Goal: Task Accomplishment & Management: Use online tool/utility

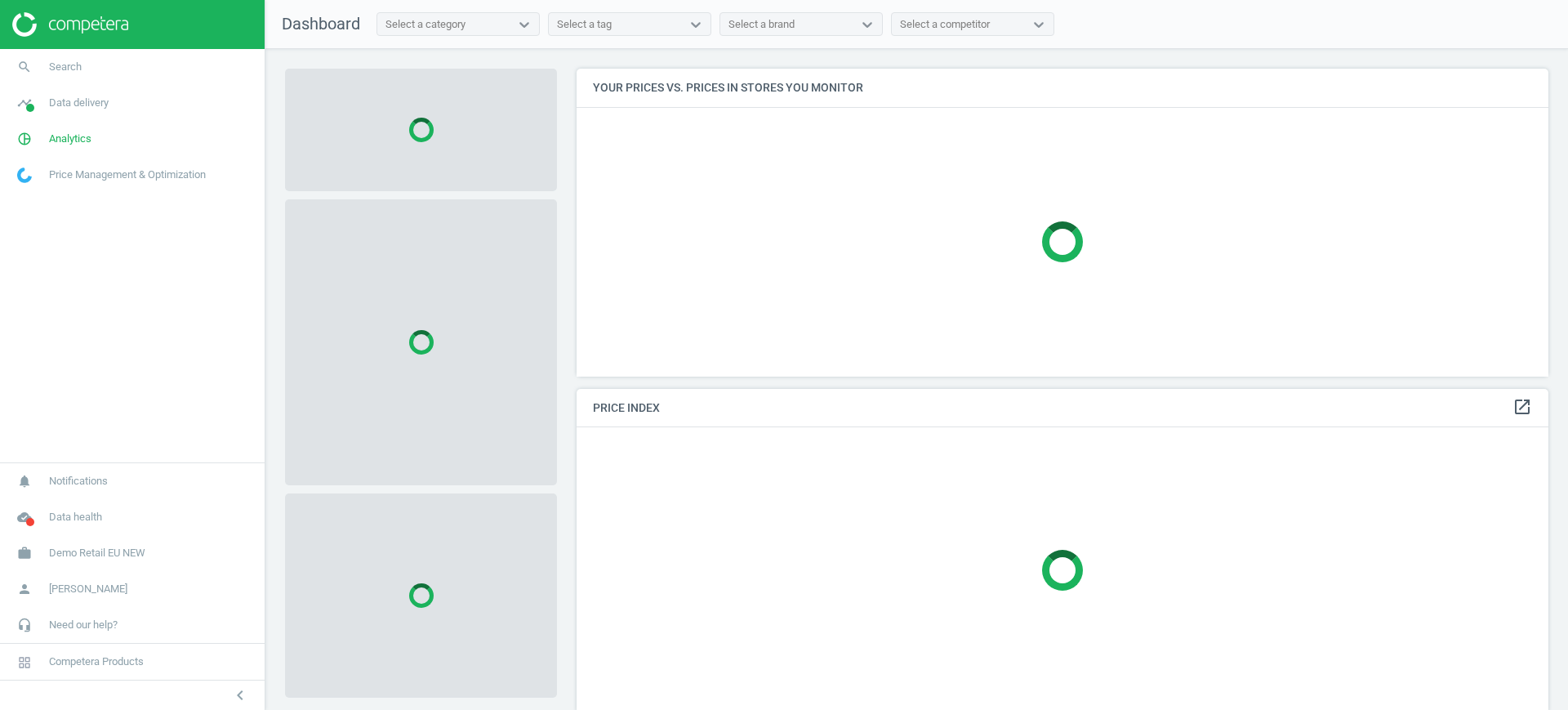
scroll to position [339, 989]
click at [111, 560] on link "work Demo Retail EU NEW" at bounding box center [132, 553] width 264 height 36
click at [57, 499] on span "Switch campaign" at bounding box center [53, 504] width 72 height 13
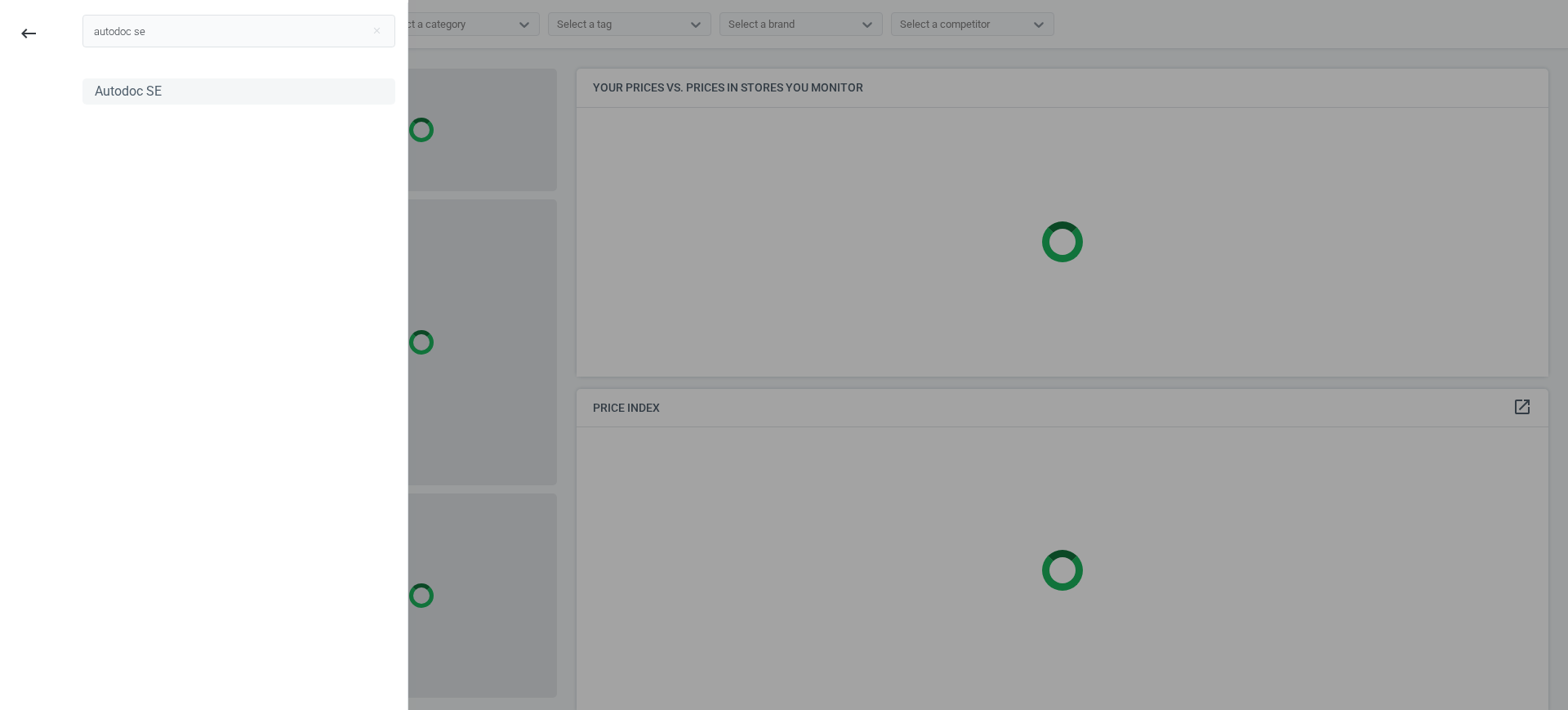
type input "autodoc se"
click at [139, 92] on div "Autodoc SE" at bounding box center [129, 91] width 67 height 18
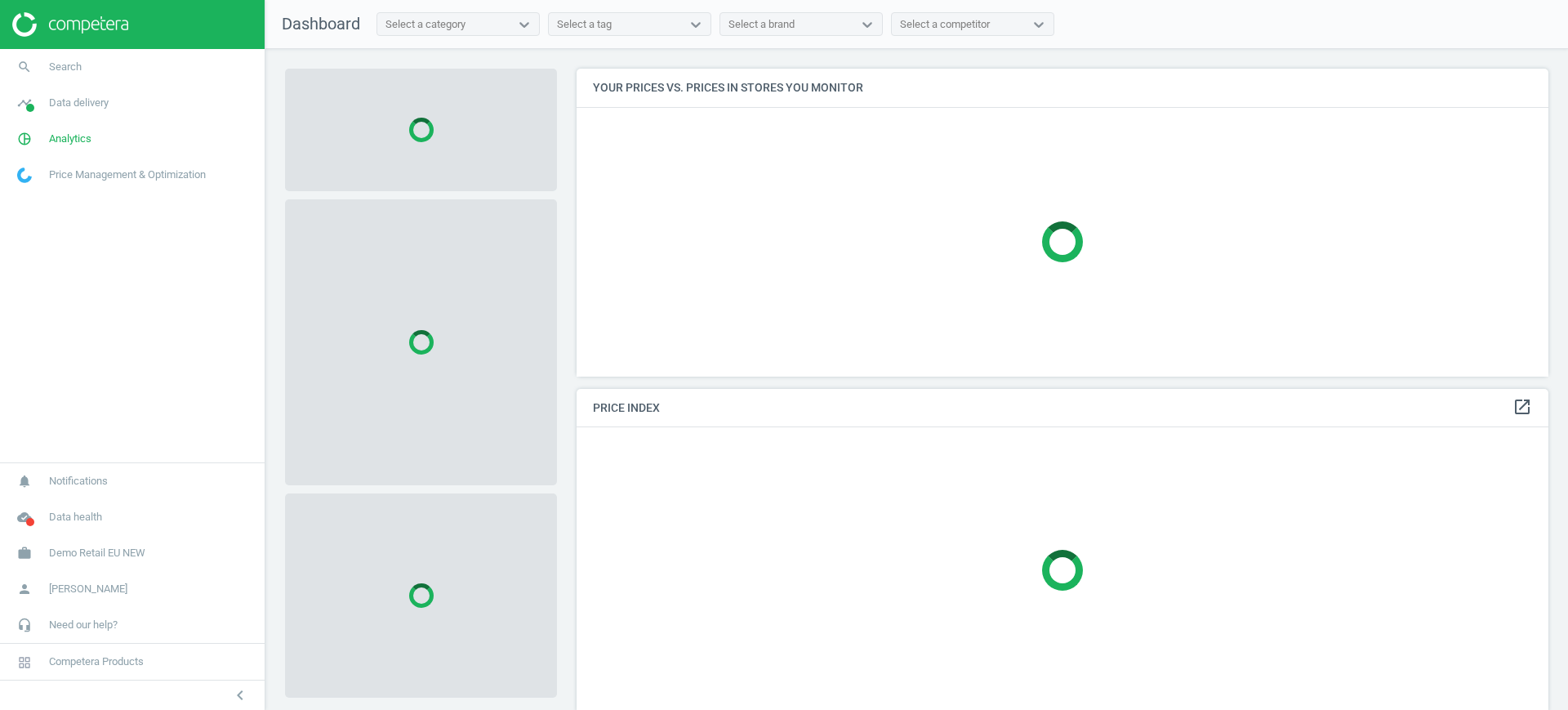
scroll to position [339, 989]
click at [119, 547] on span "Demo Retail EU NEW" at bounding box center [96, 553] width 96 height 15
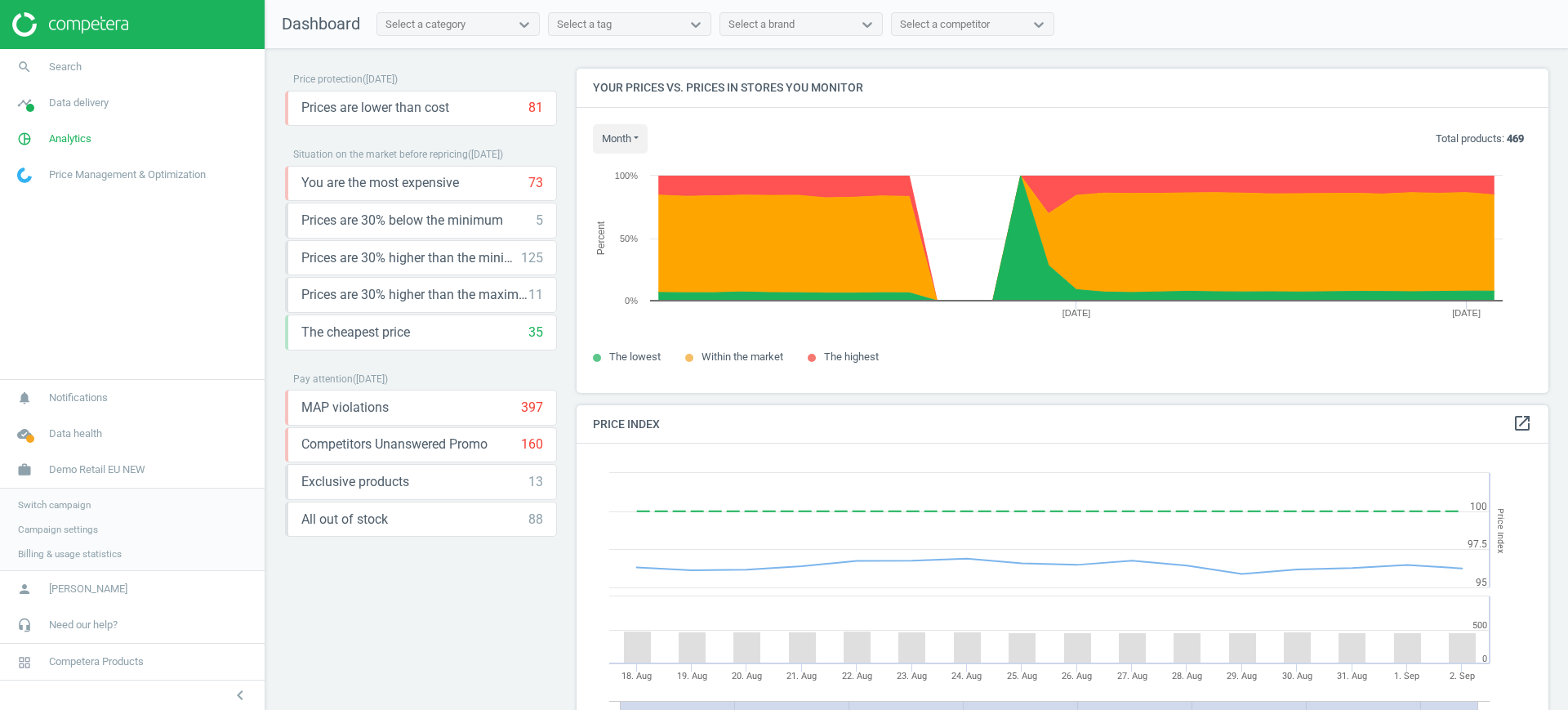
scroll to position [355, 989]
click at [77, 510] on link "Switch campaign" at bounding box center [132, 504] width 264 height 25
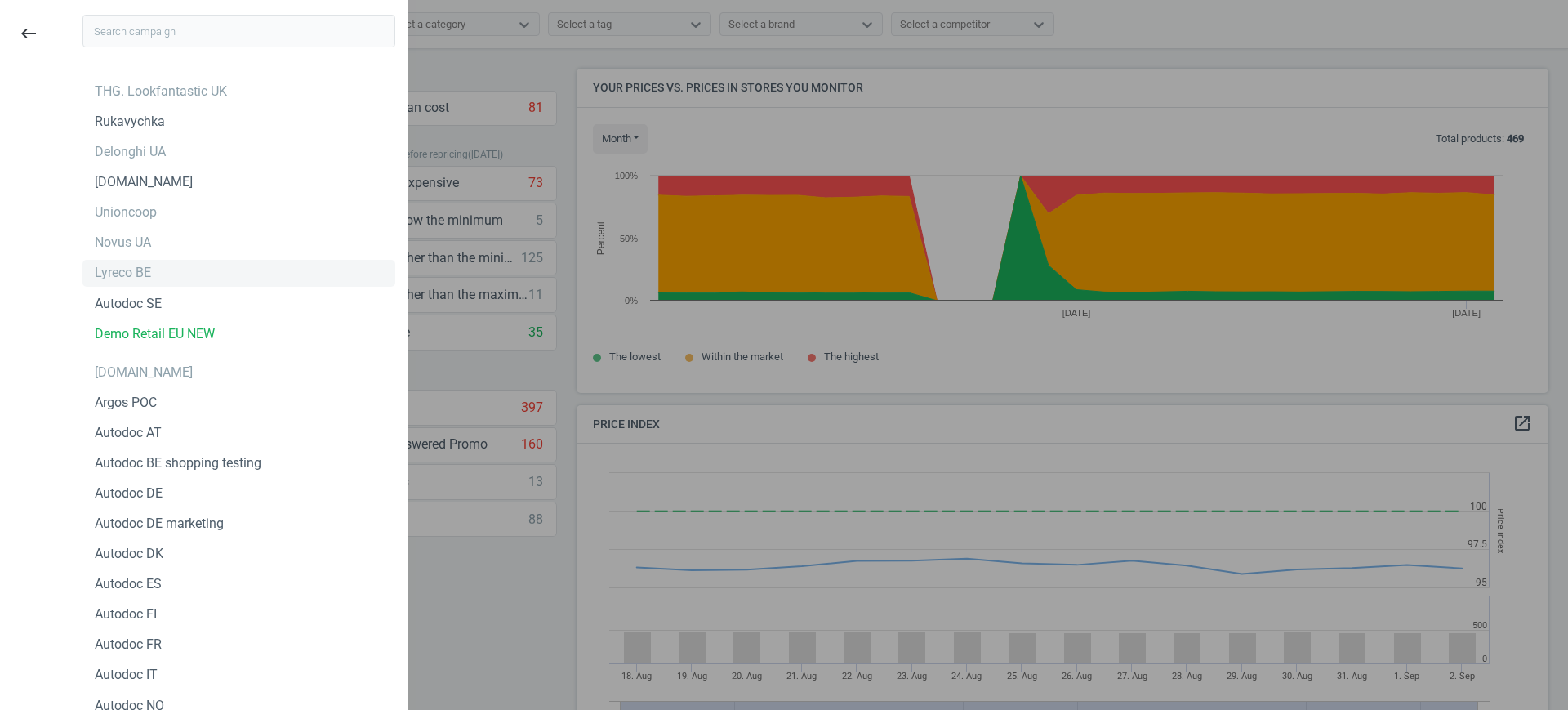
click at [133, 269] on div "Lyreco BE" at bounding box center [123, 272] width 56 height 18
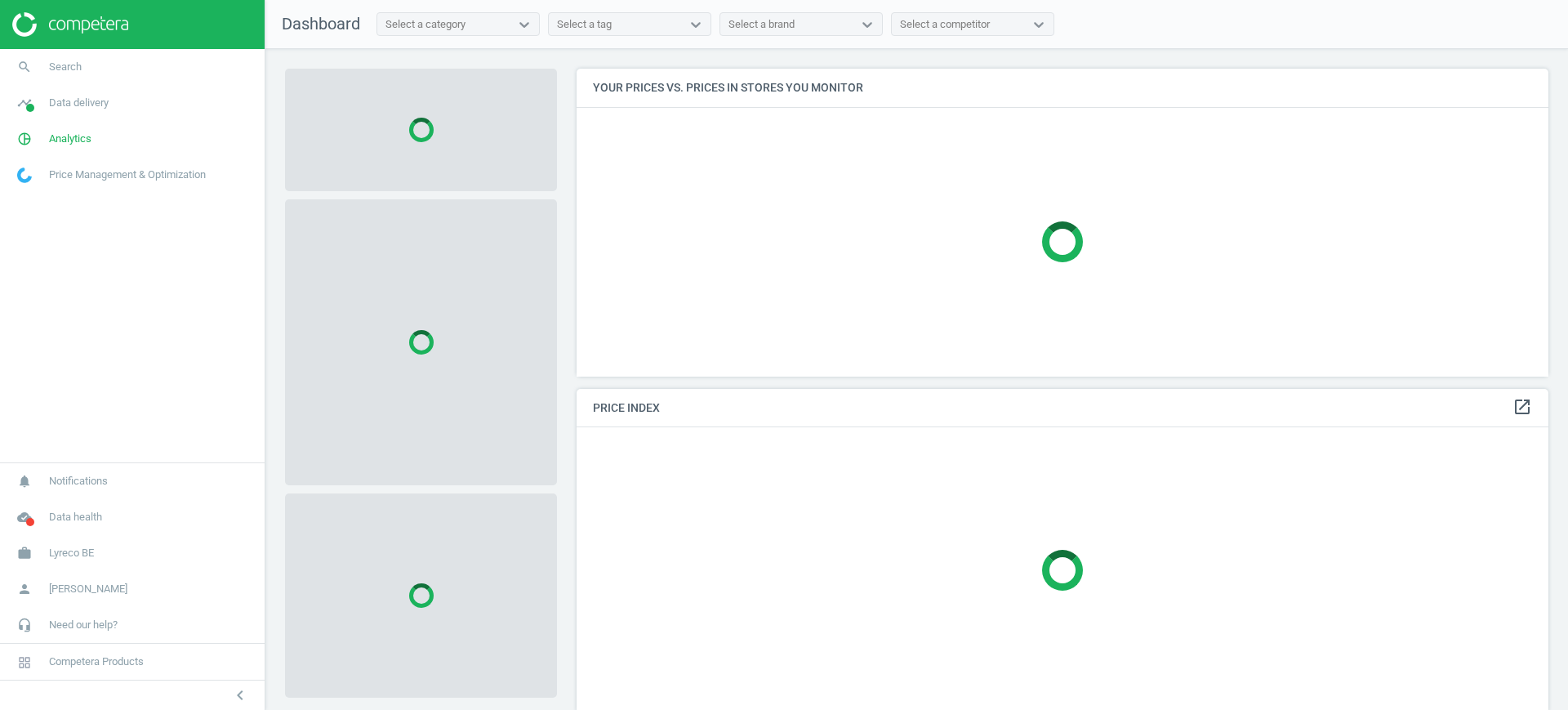
scroll to position [339, 989]
click at [66, 139] on span "Analytics" at bounding box center [69, 139] width 43 height 15
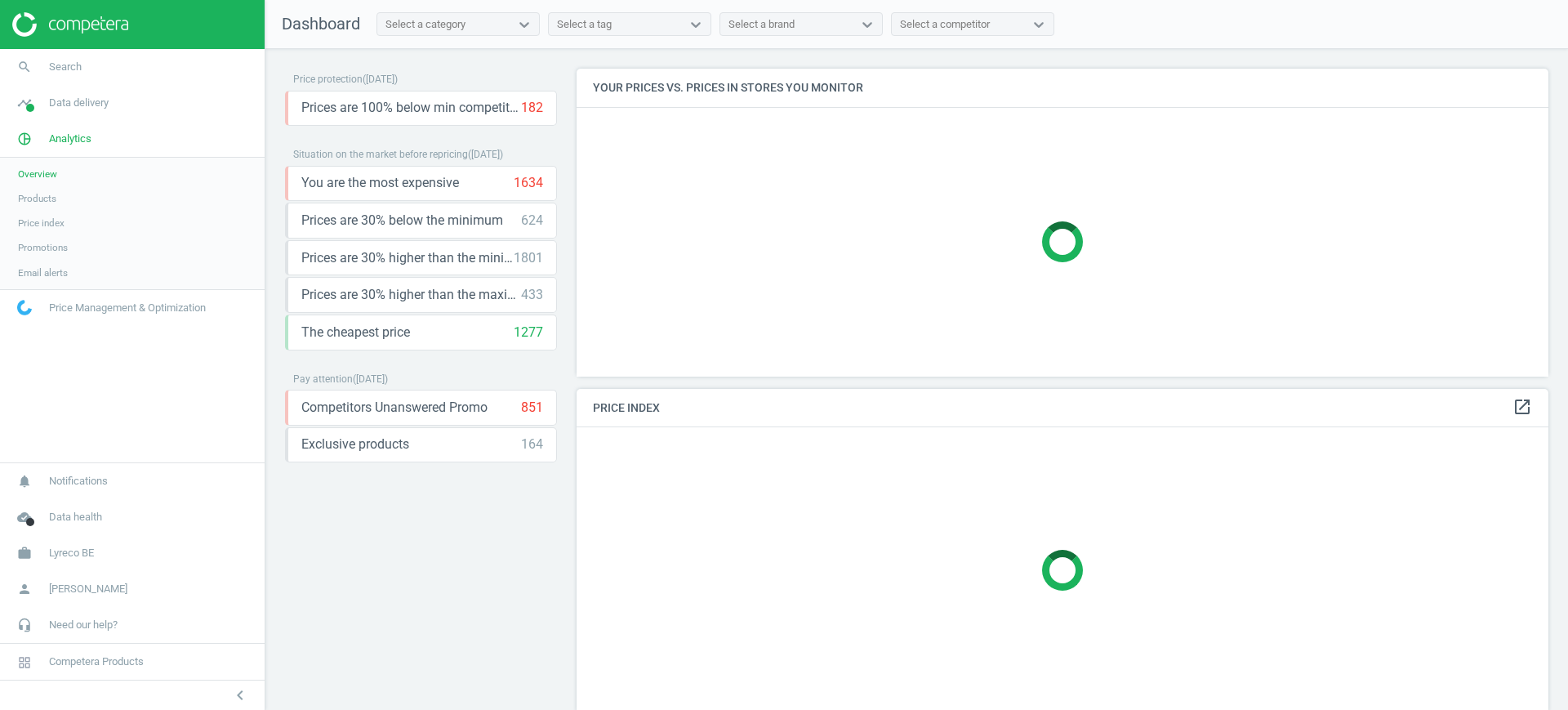
click at [37, 200] on span "Products" at bounding box center [37, 198] width 39 height 13
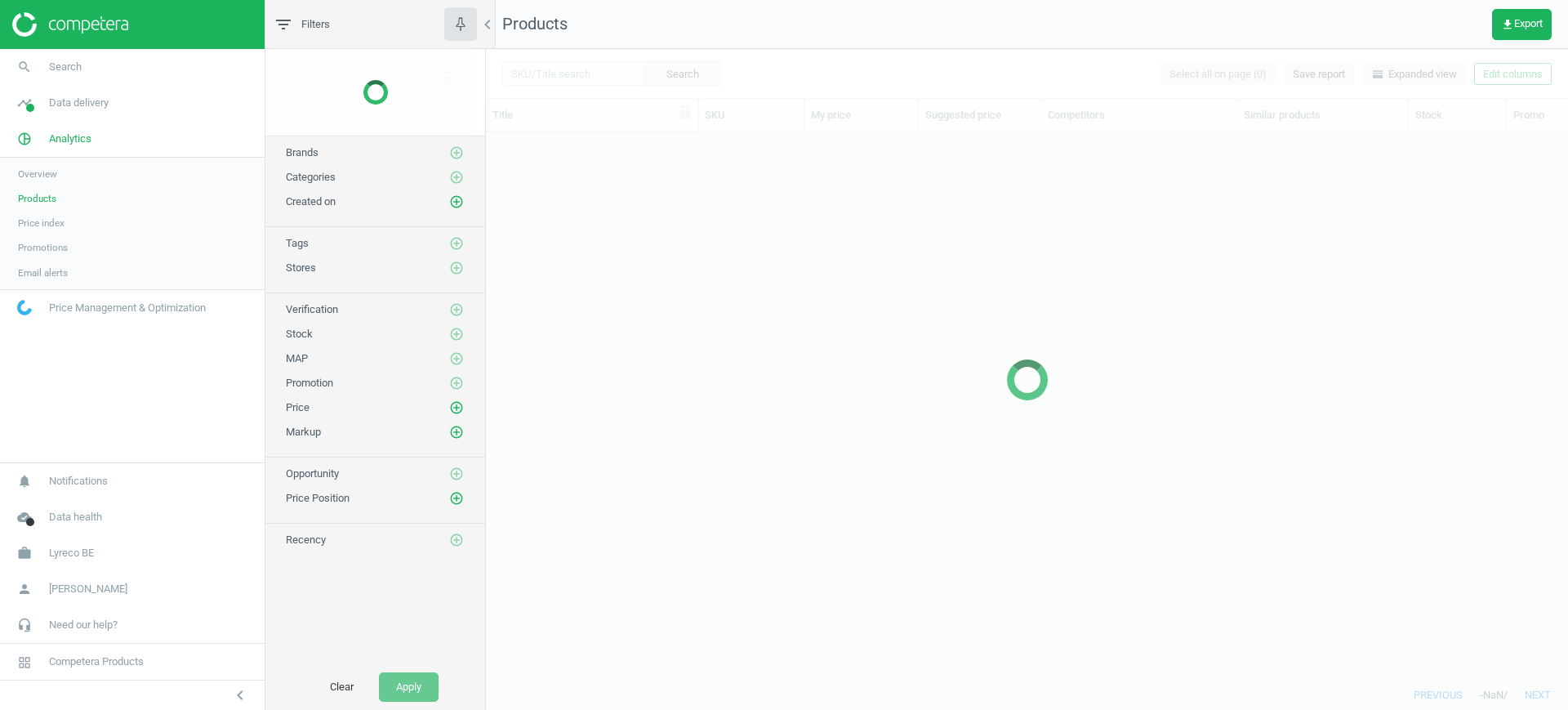
scroll to position [516, 1067]
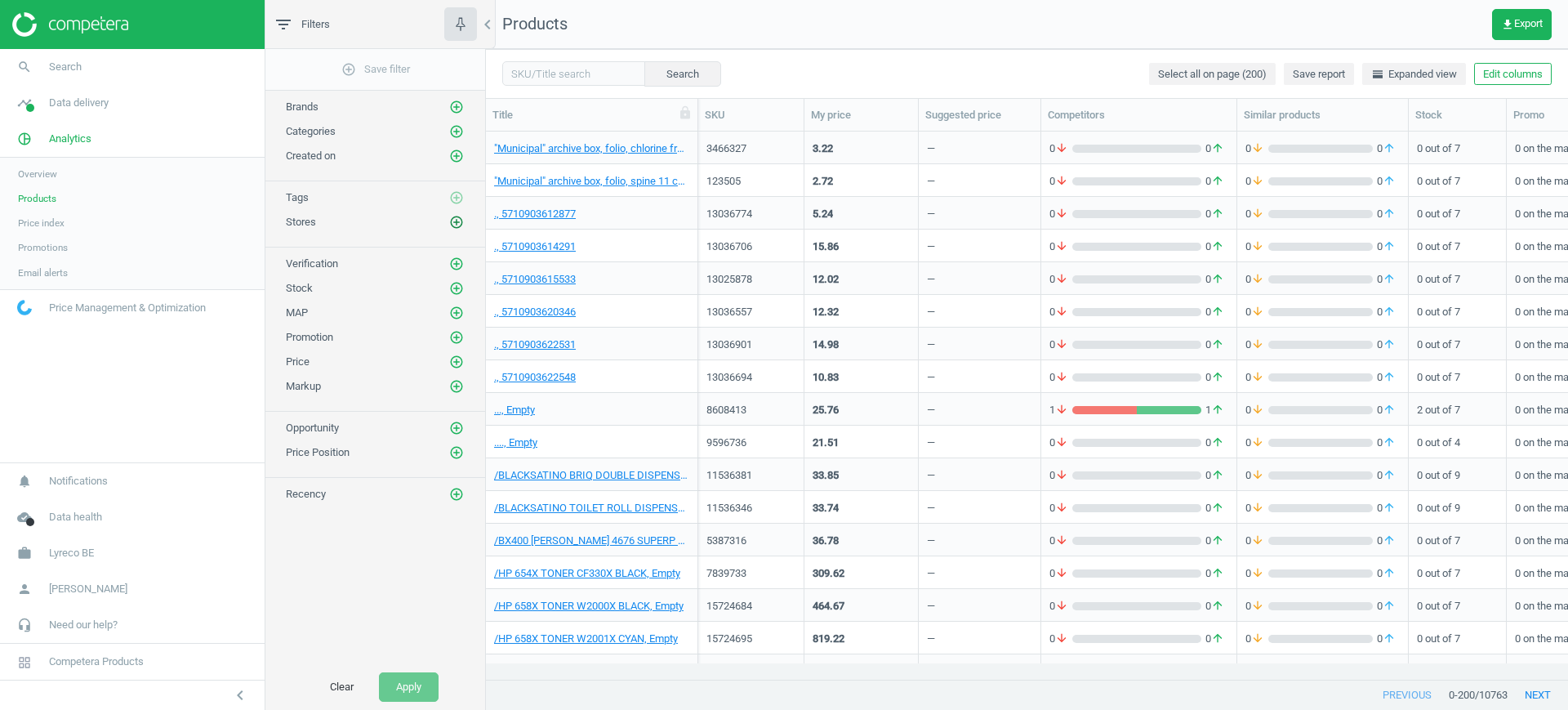
click at [455, 221] on icon "add_circle_outline" at bounding box center [456, 222] width 15 height 15
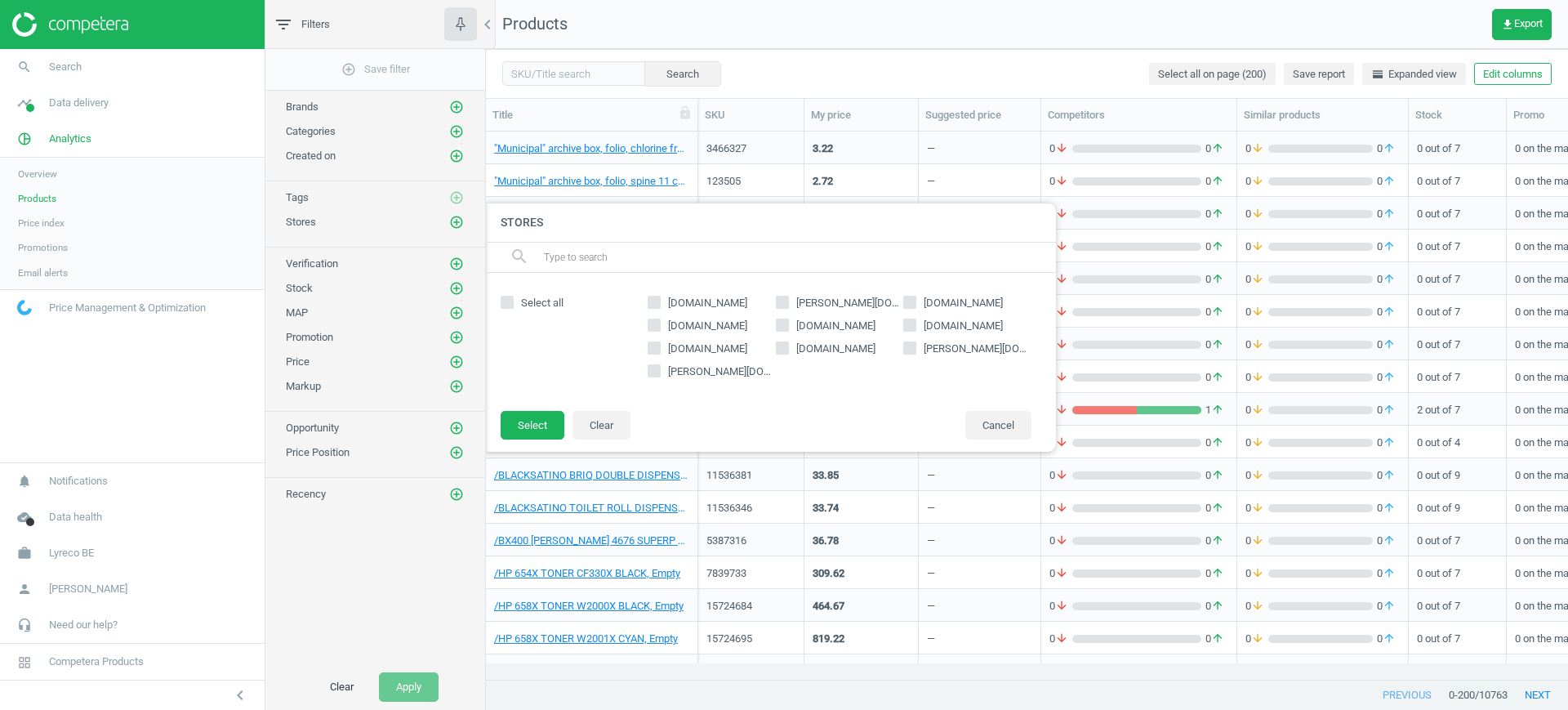
click at [925, 349] on span "bechtle.com" at bounding box center [976, 349] width 111 height 15
click at [915, 349] on input "bechtle.com" at bounding box center [910, 347] width 11 height 11
checkbox input "true"
click at [533, 423] on button "Select" at bounding box center [532, 426] width 63 height 30
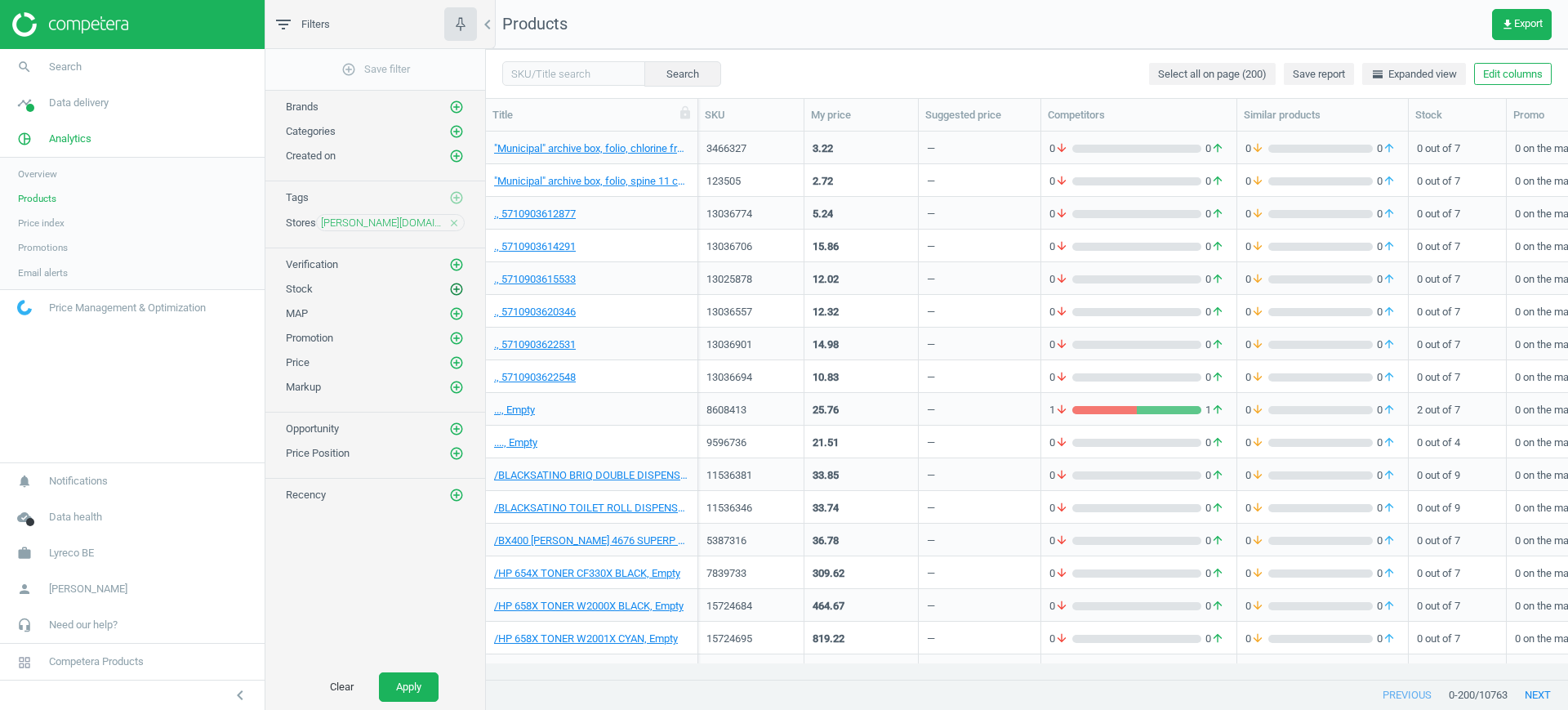
click at [454, 286] on icon "add_circle_outline" at bounding box center [456, 288] width 15 height 15
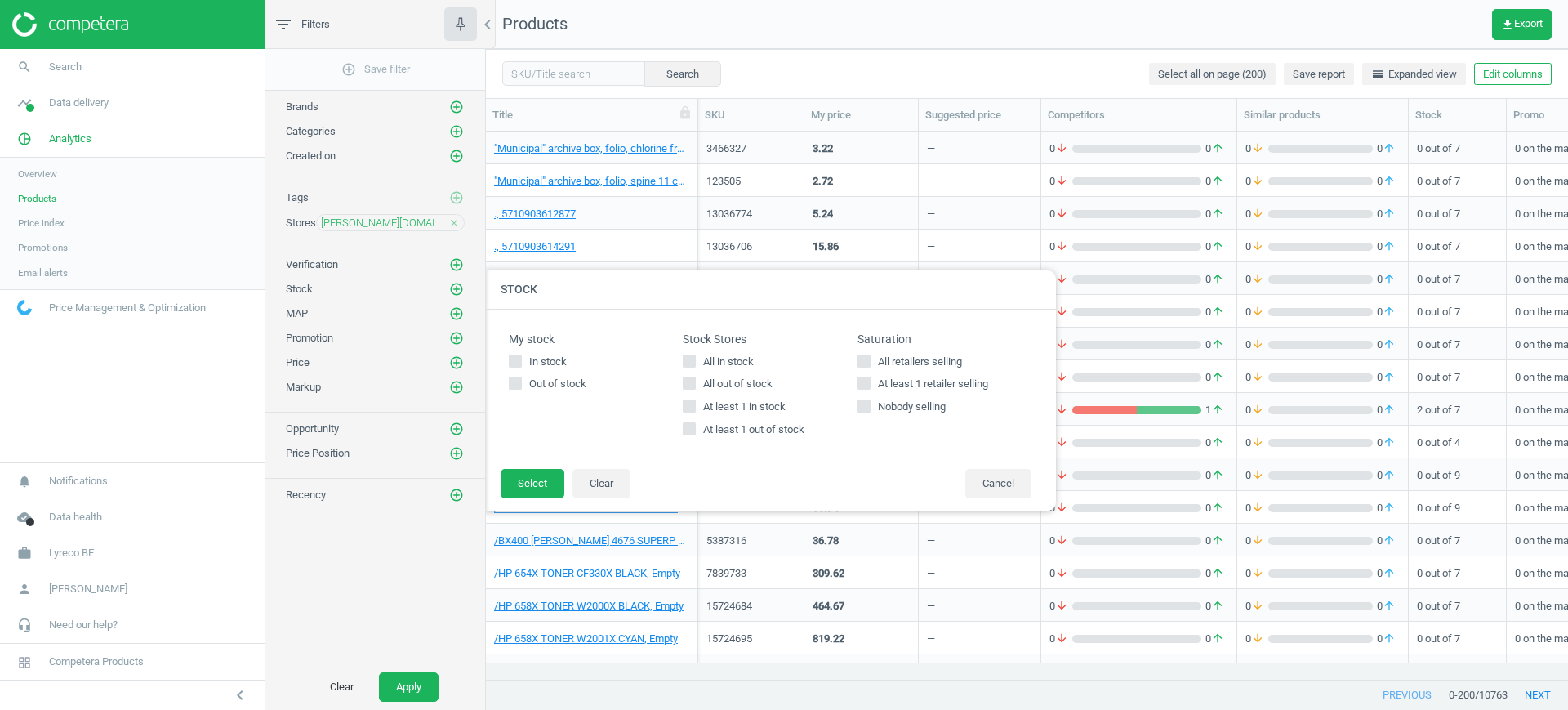
click at [731, 356] on span "All in stock" at bounding box center [729, 361] width 57 height 15
click at [695, 356] on input "All in stock" at bounding box center [689, 360] width 11 height 11
checkbox input "true"
click at [529, 487] on button "Select" at bounding box center [532, 483] width 63 height 30
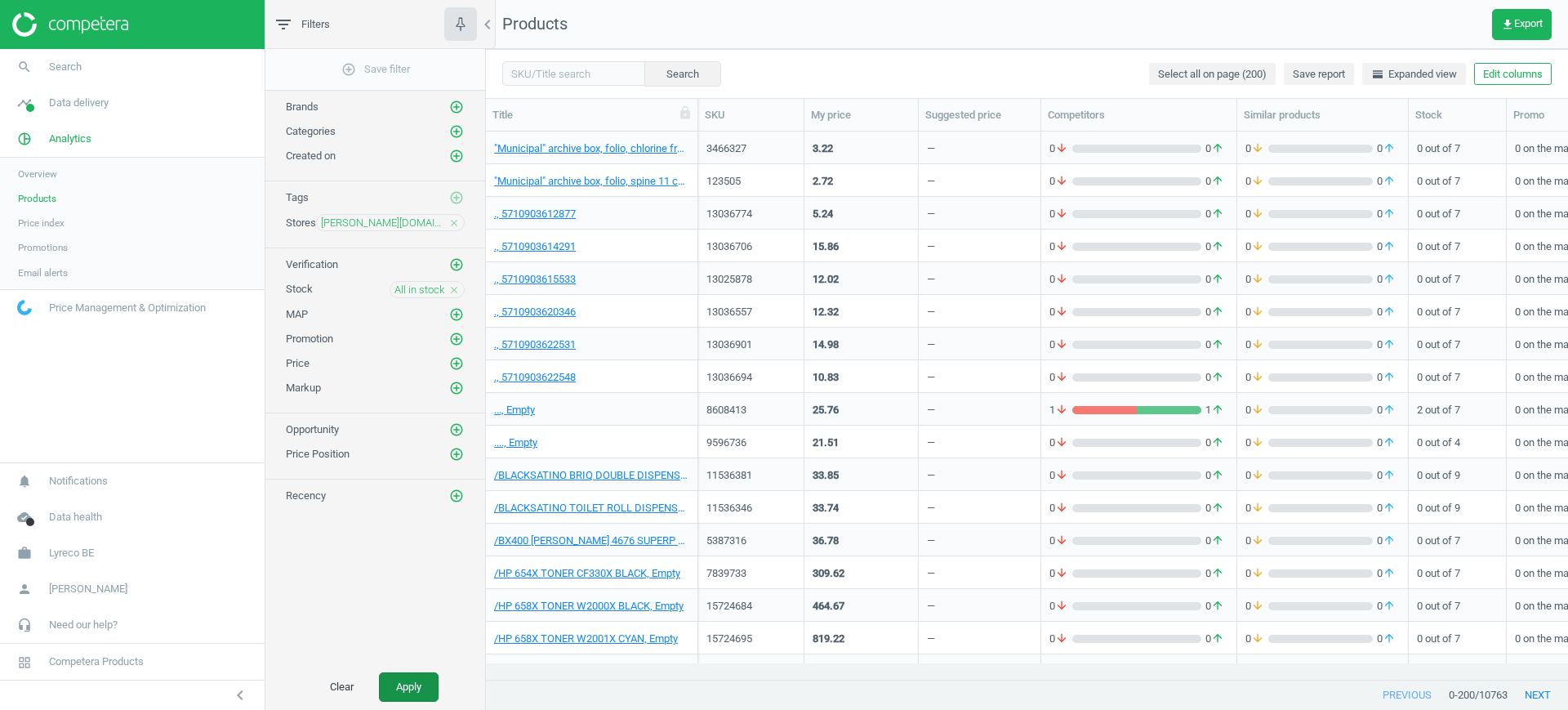
click at [420, 682] on button "Apply" at bounding box center [409, 687] width 59 height 30
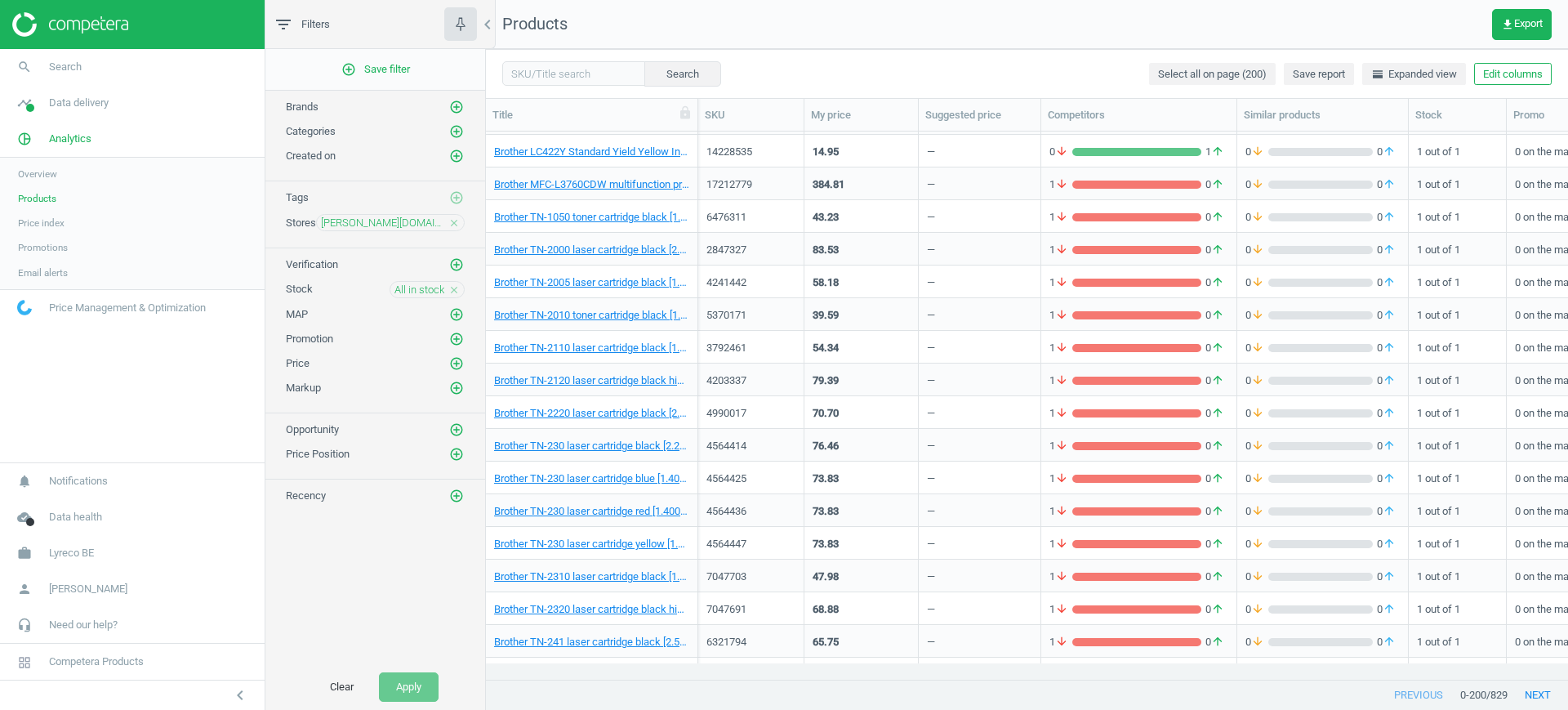
scroll to position [3079, 0]
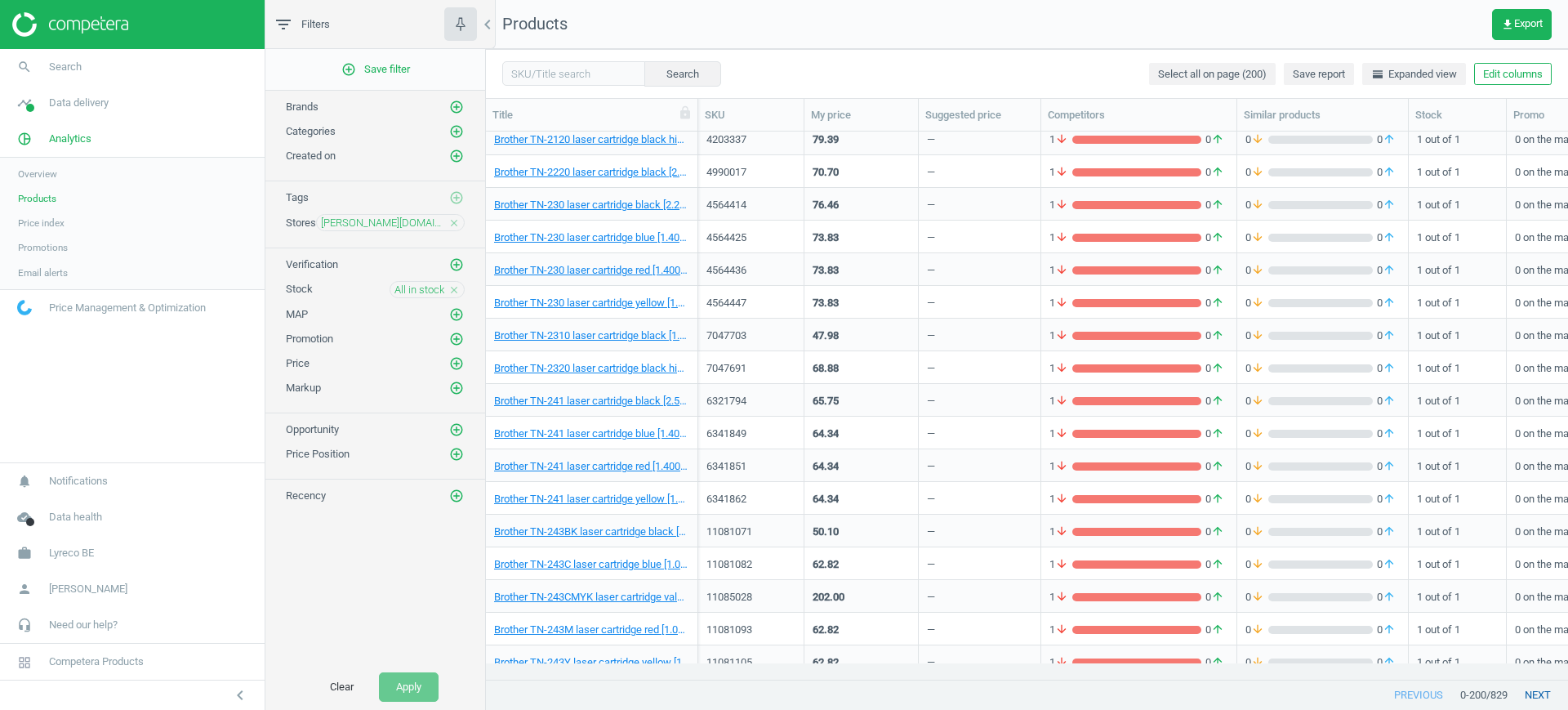
click at [1540, 691] on button "next" at bounding box center [1537, 695] width 60 height 30
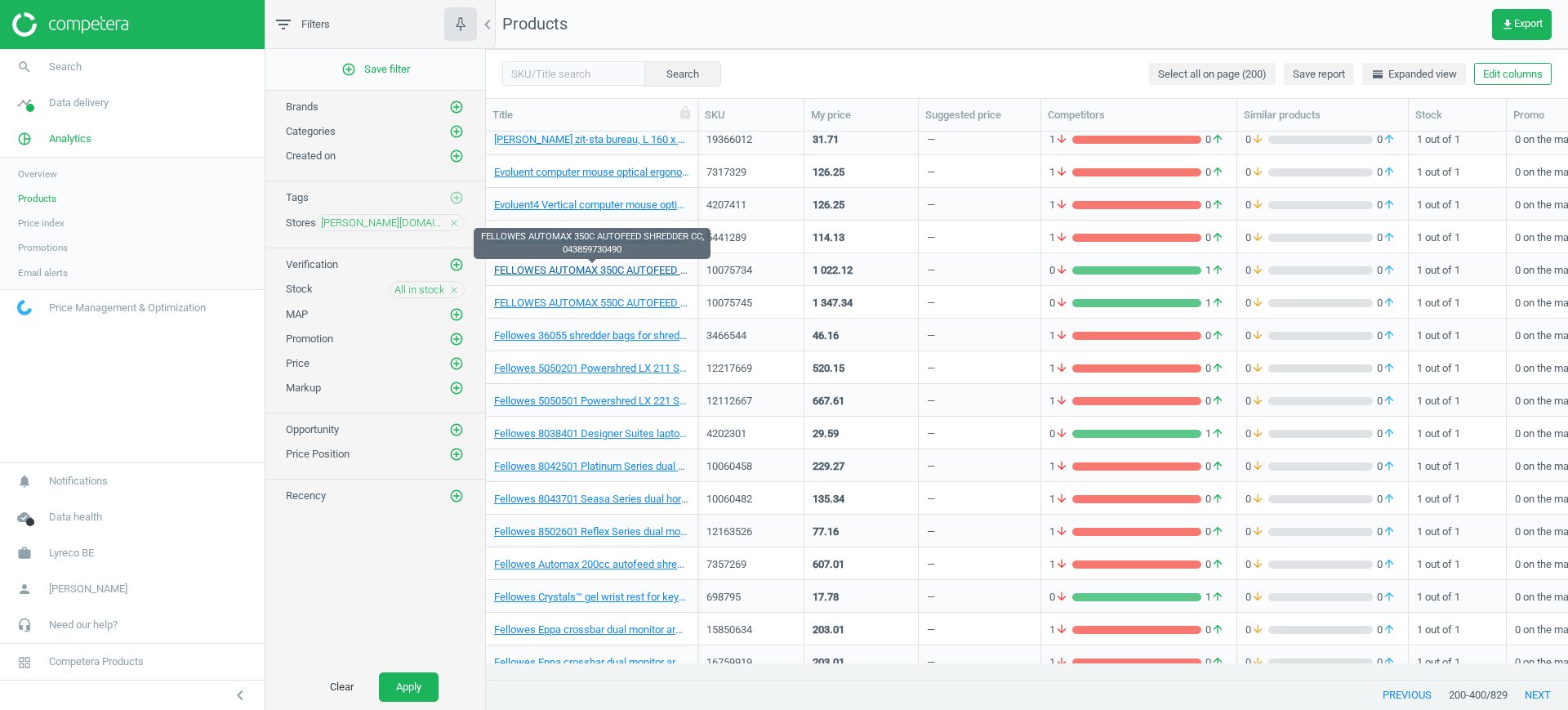
click at [575, 266] on link "FELLOWES AUTOMAX 350C AUTOFEED SHREDDER CC, 043859730490" at bounding box center [591, 269] width 195 height 15
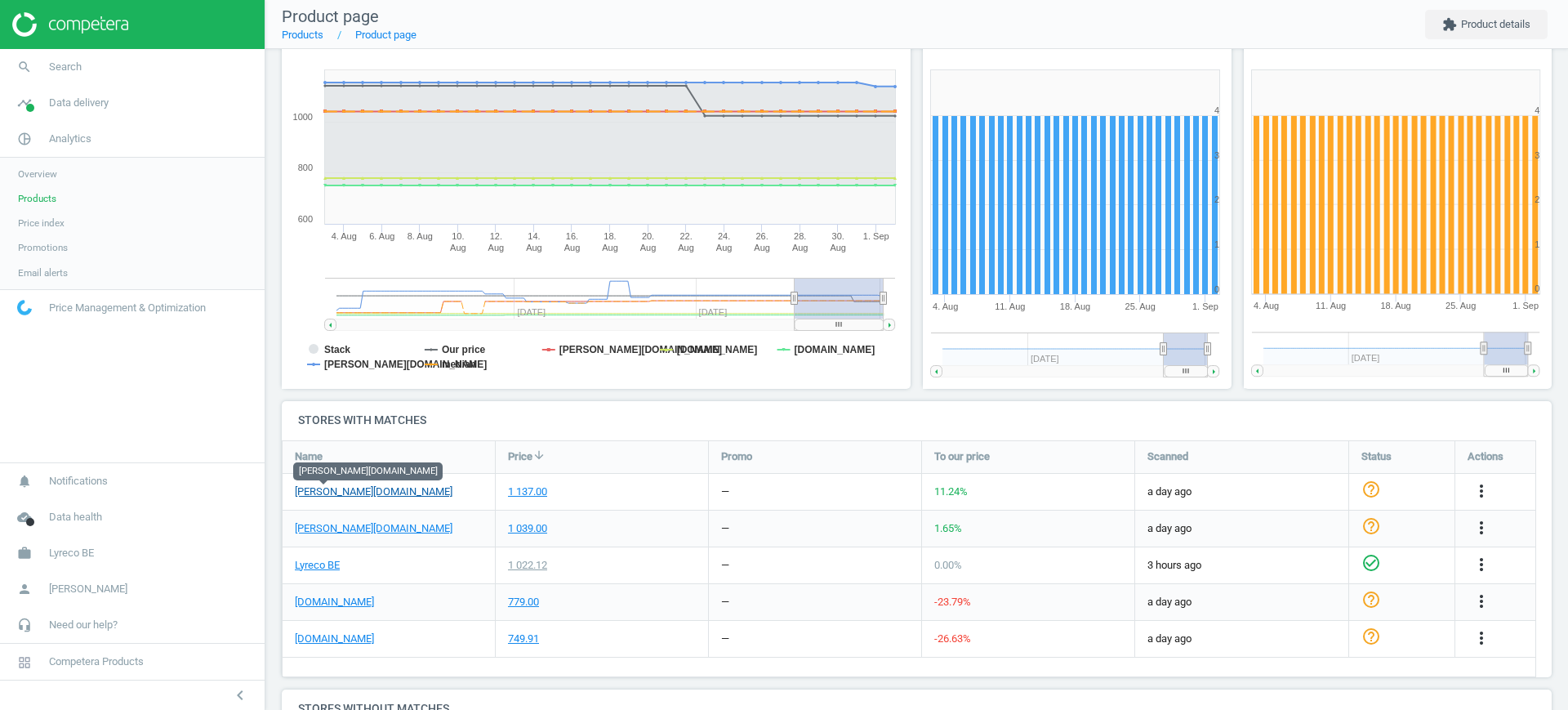
click at [343, 491] on link "bechtle.com" at bounding box center [373, 491] width 157 height 15
click at [51, 204] on span "Products" at bounding box center [37, 198] width 39 height 13
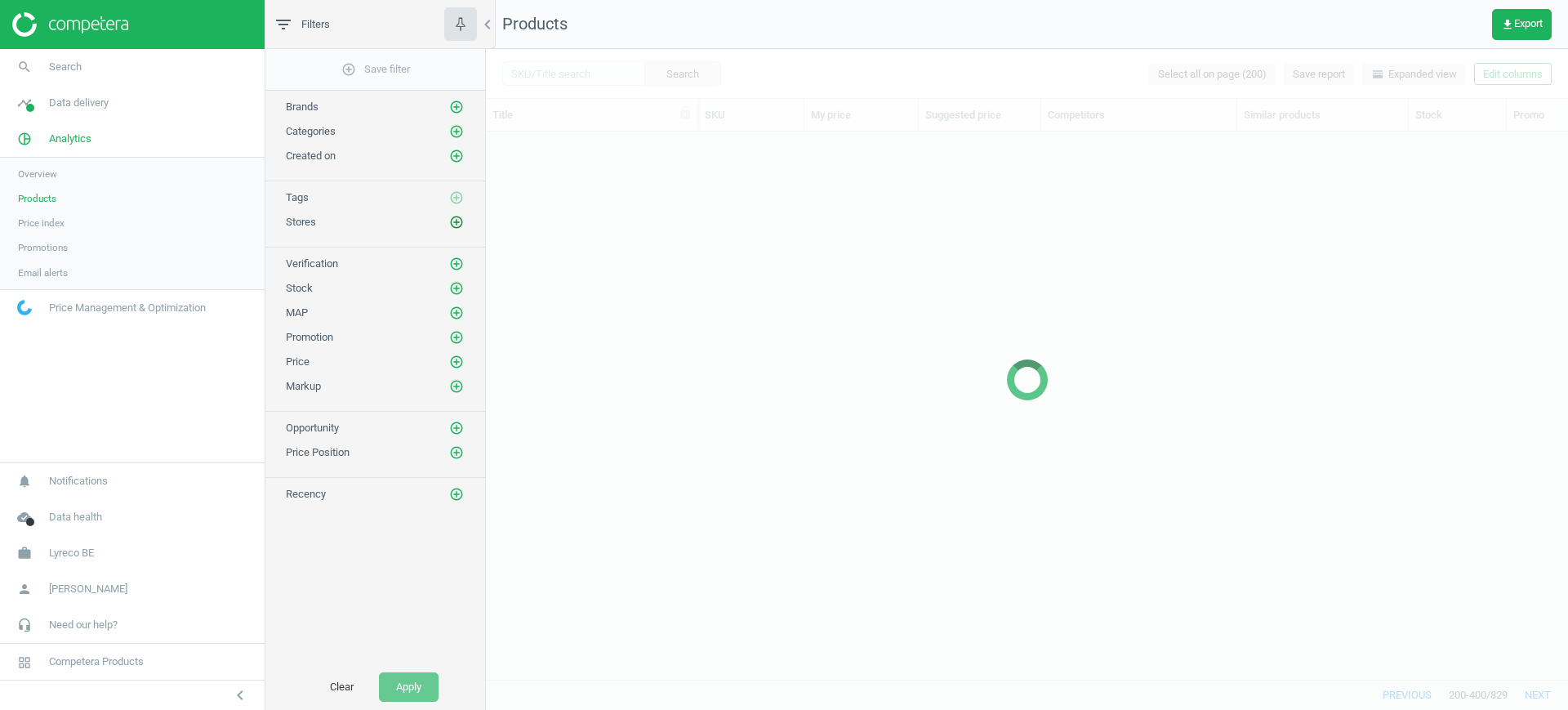
scroll to position [2701, 0]
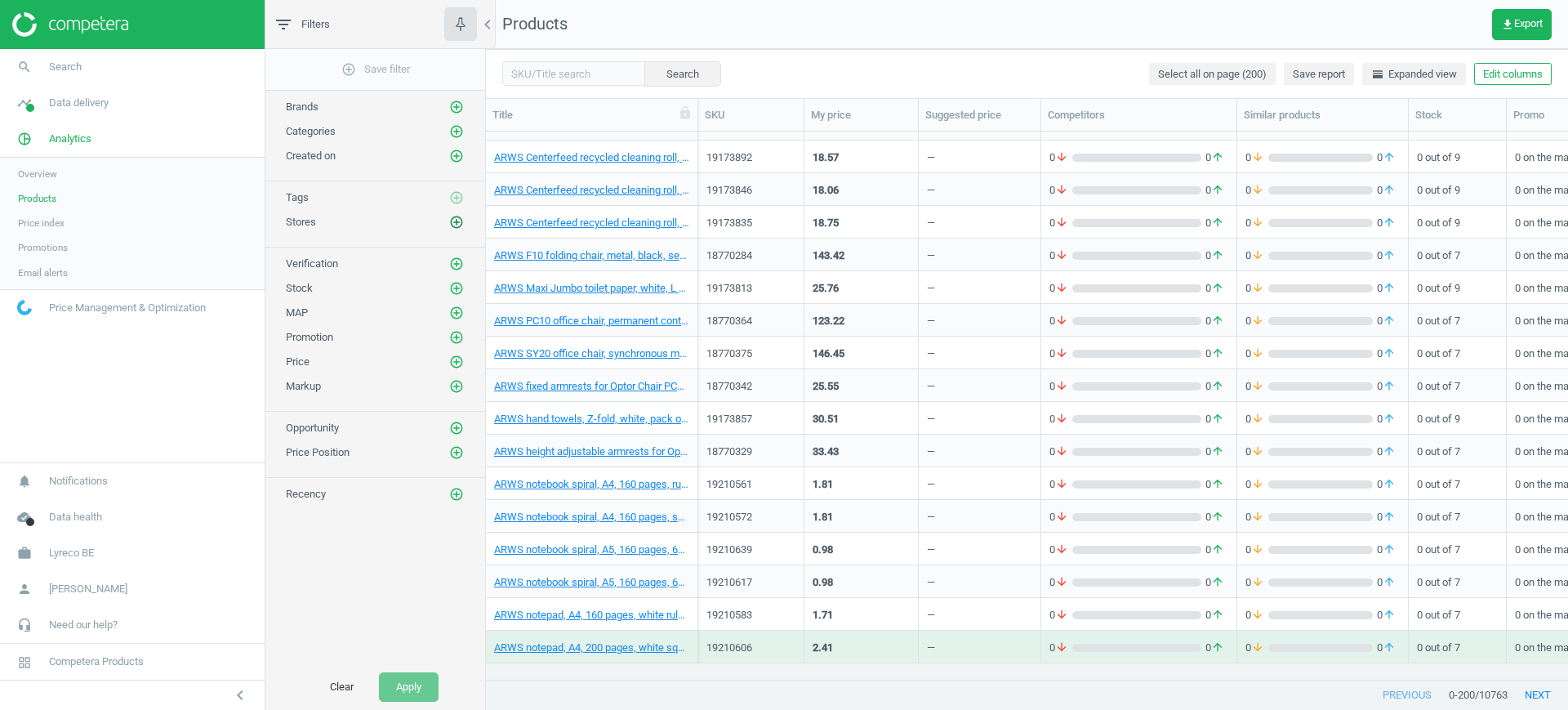
click at [454, 221] on icon "add_circle_outline" at bounding box center [456, 222] width 15 height 15
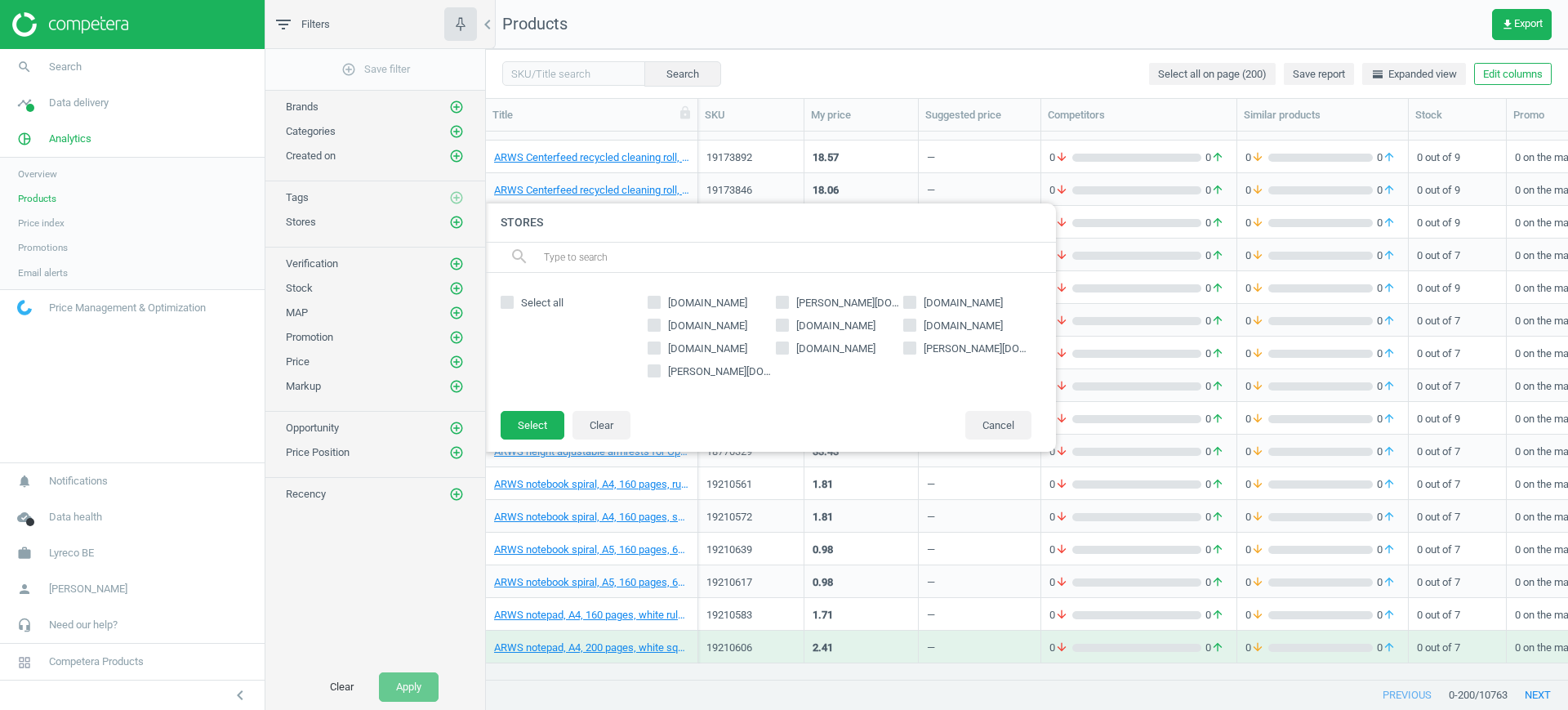
click at [723, 364] on span "otto-office.com" at bounding box center [720, 371] width 111 height 15
click at [660, 365] on input "otto-office.com" at bounding box center [654, 370] width 11 height 11
checkbox input "true"
click at [522, 432] on button "Select" at bounding box center [532, 426] width 63 height 30
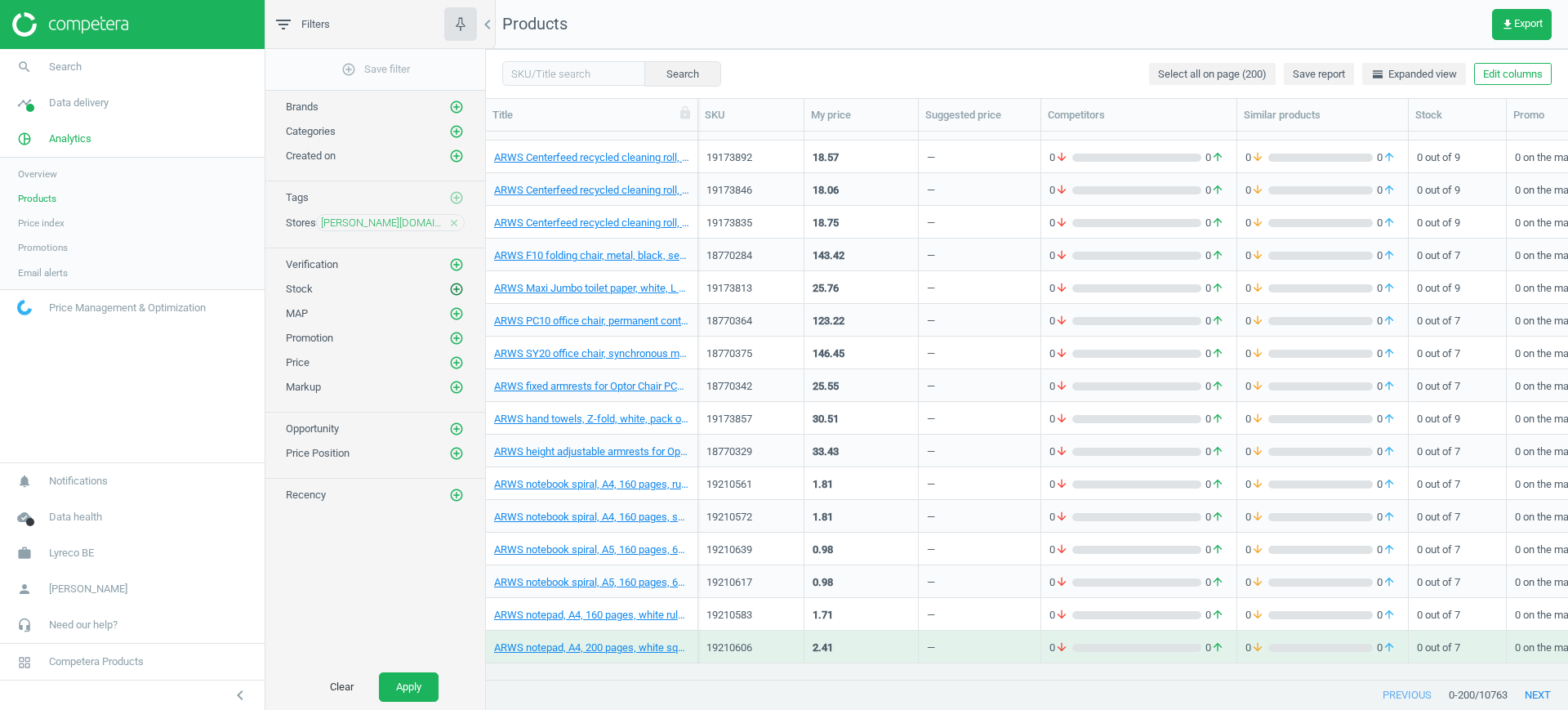
click at [455, 286] on icon "add_circle_outline" at bounding box center [456, 288] width 15 height 15
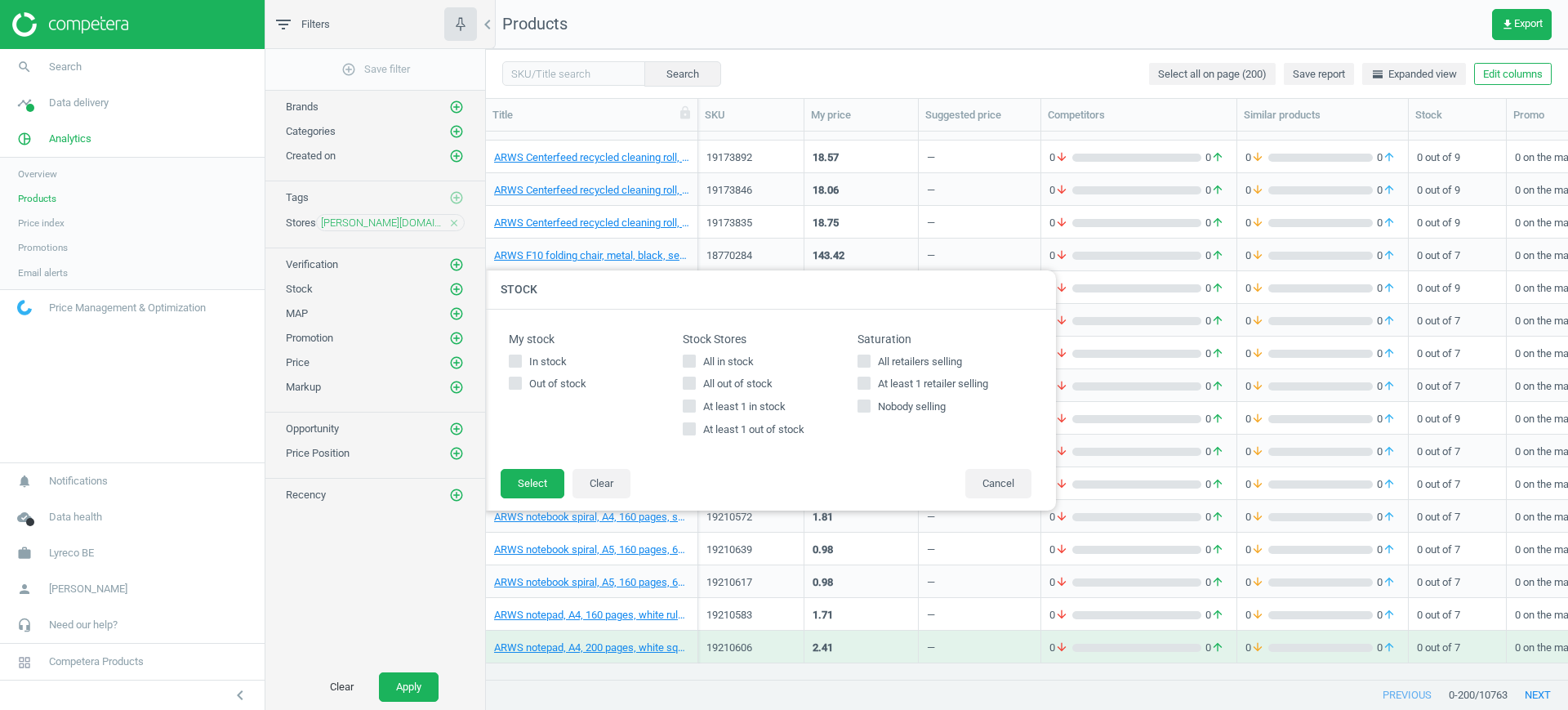
click at [686, 355] on icon at bounding box center [688, 360] width 13 height 13
click at [686, 355] on input "All in stock" at bounding box center [689, 360] width 11 height 11
checkbox input "true"
click at [540, 483] on button "Select" at bounding box center [532, 483] width 63 height 30
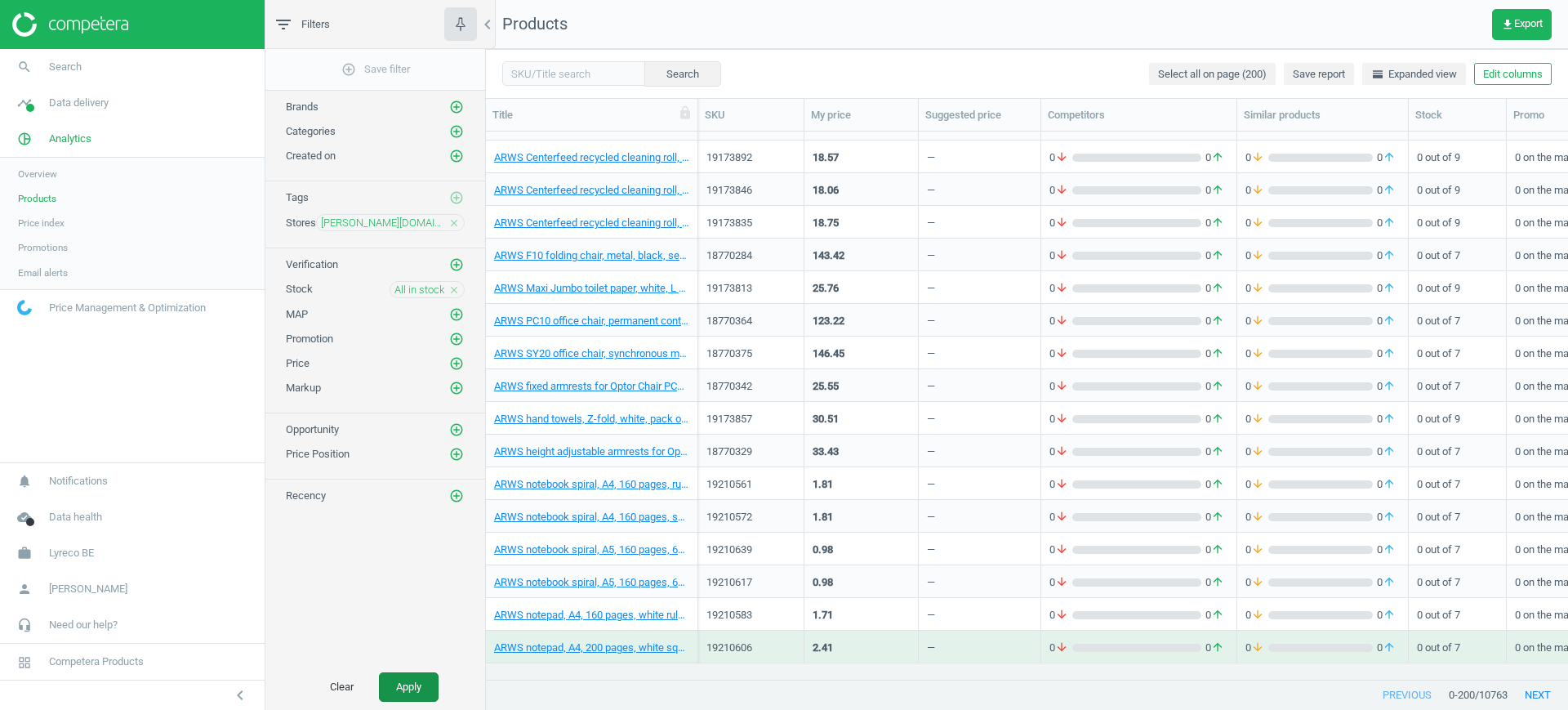
click at [417, 699] on button "Apply" at bounding box center [409, 687] width 59 height 30
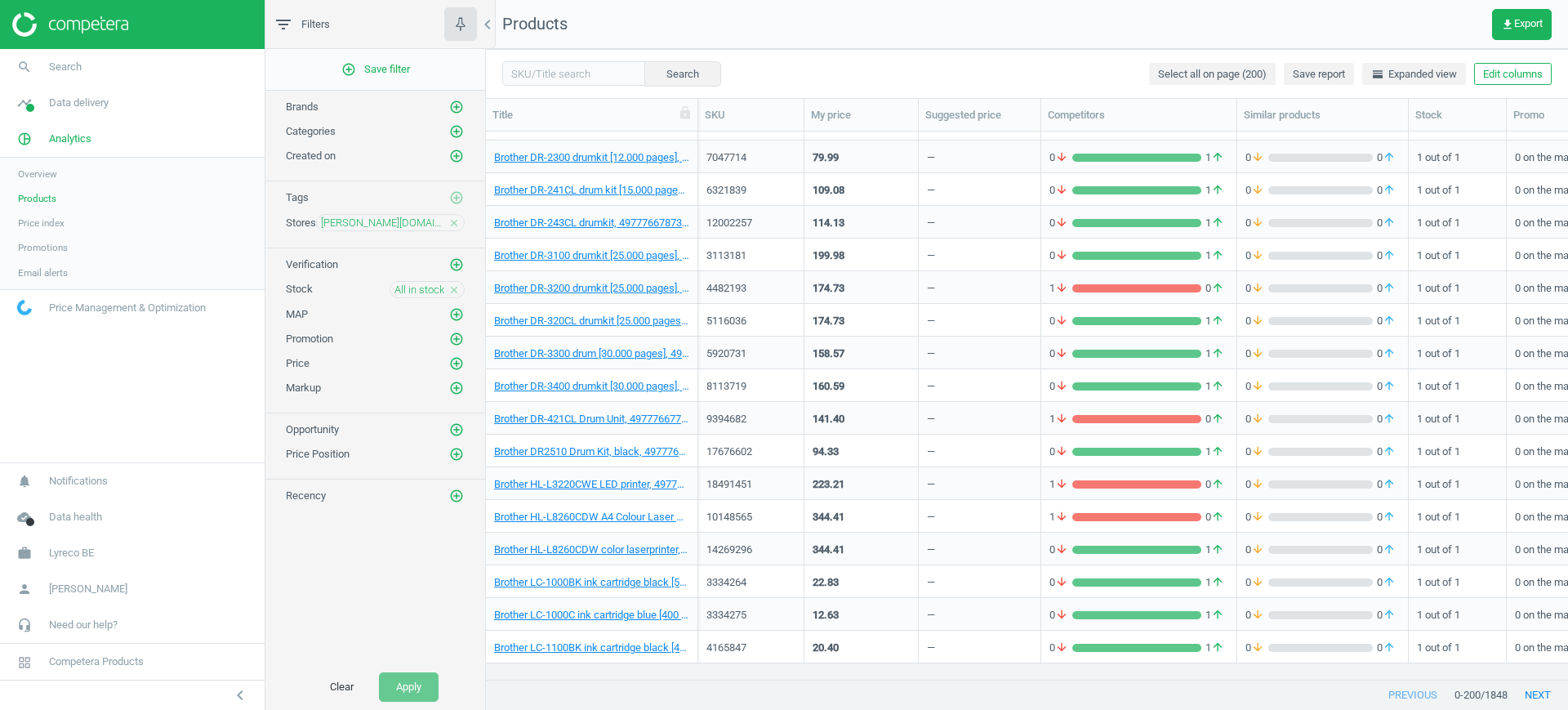
scroll to position [6000, 0]
click at [1552, 692] on button "next" at bounding box center [1537, 695] width 60 height 30
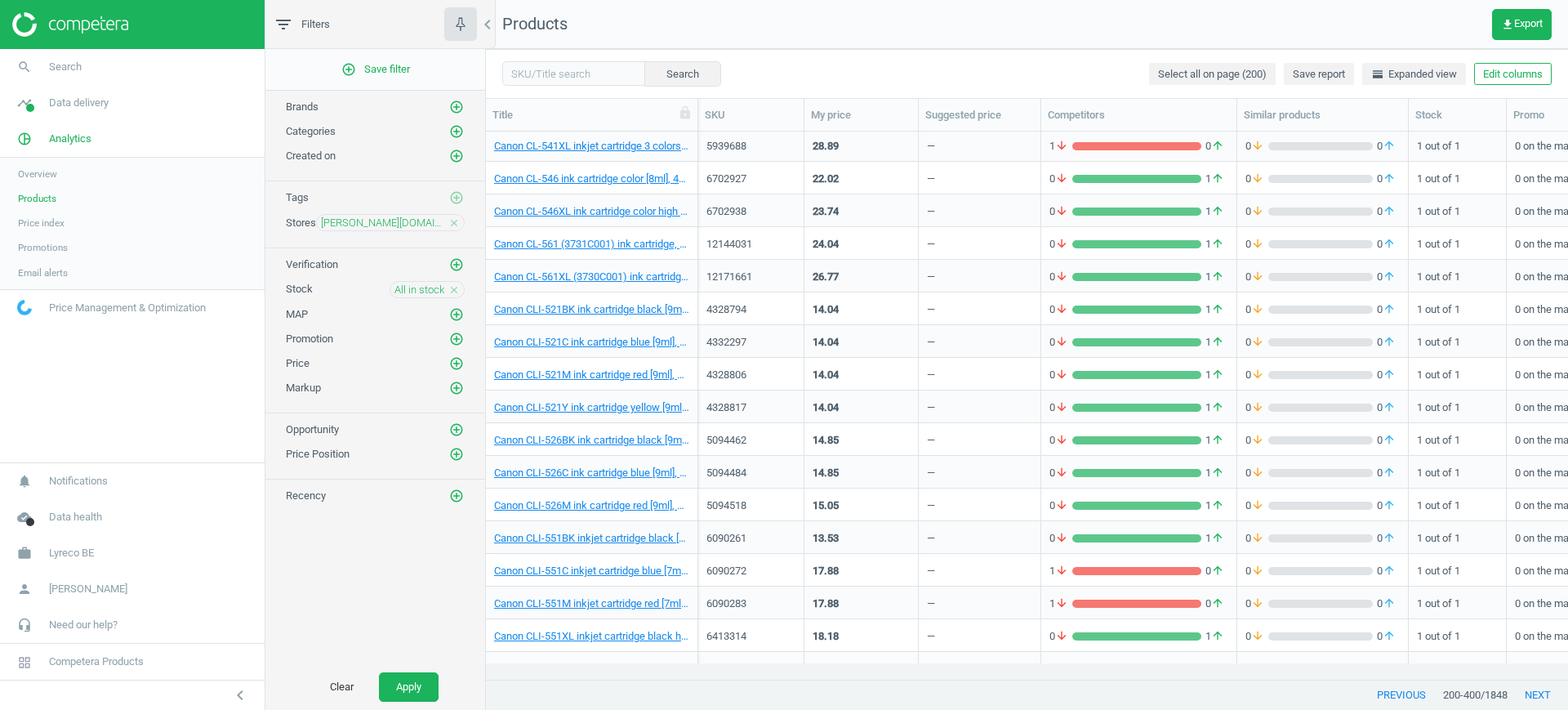
scroll to position [6000, 0]
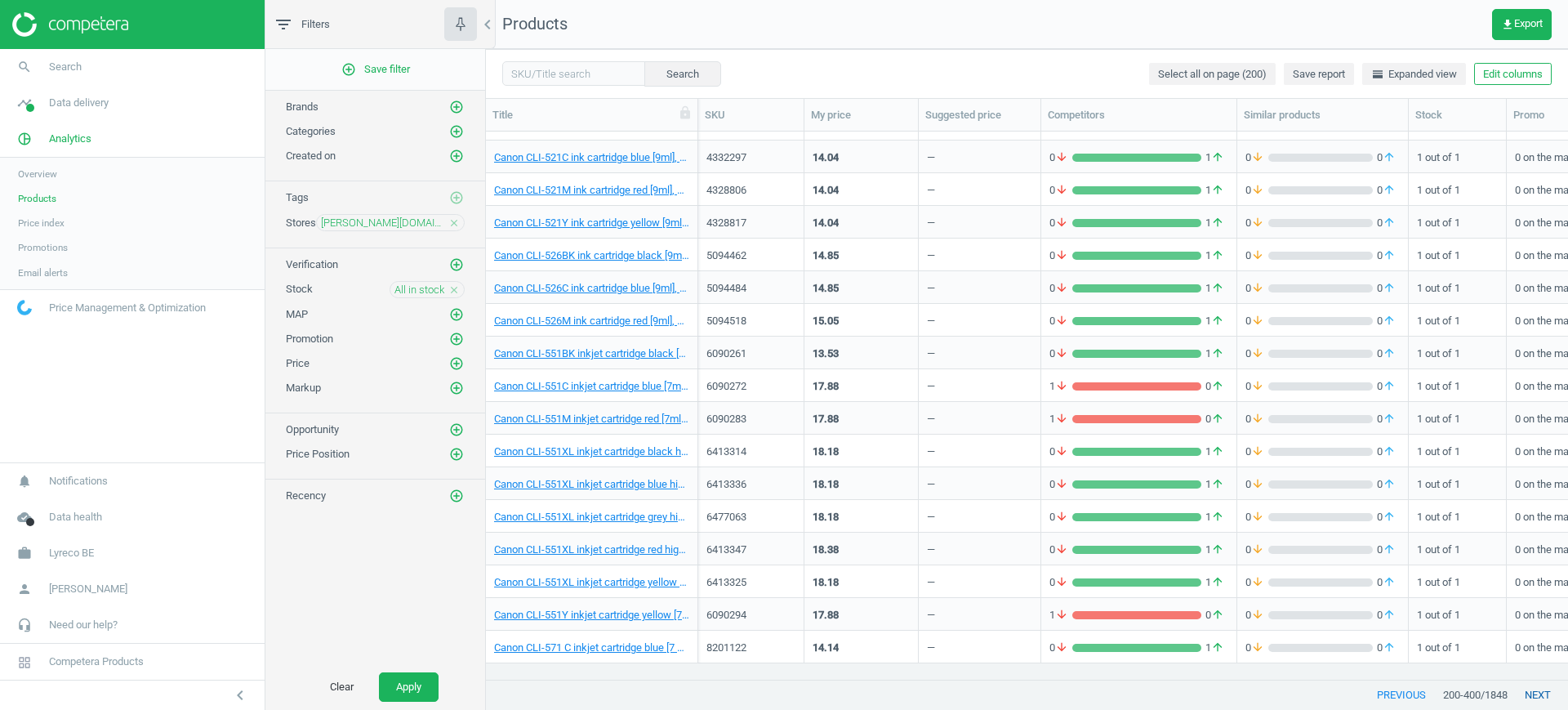
click at [1537, 692] on button "next" at bounding box center [1537, 695] width 60 height 30
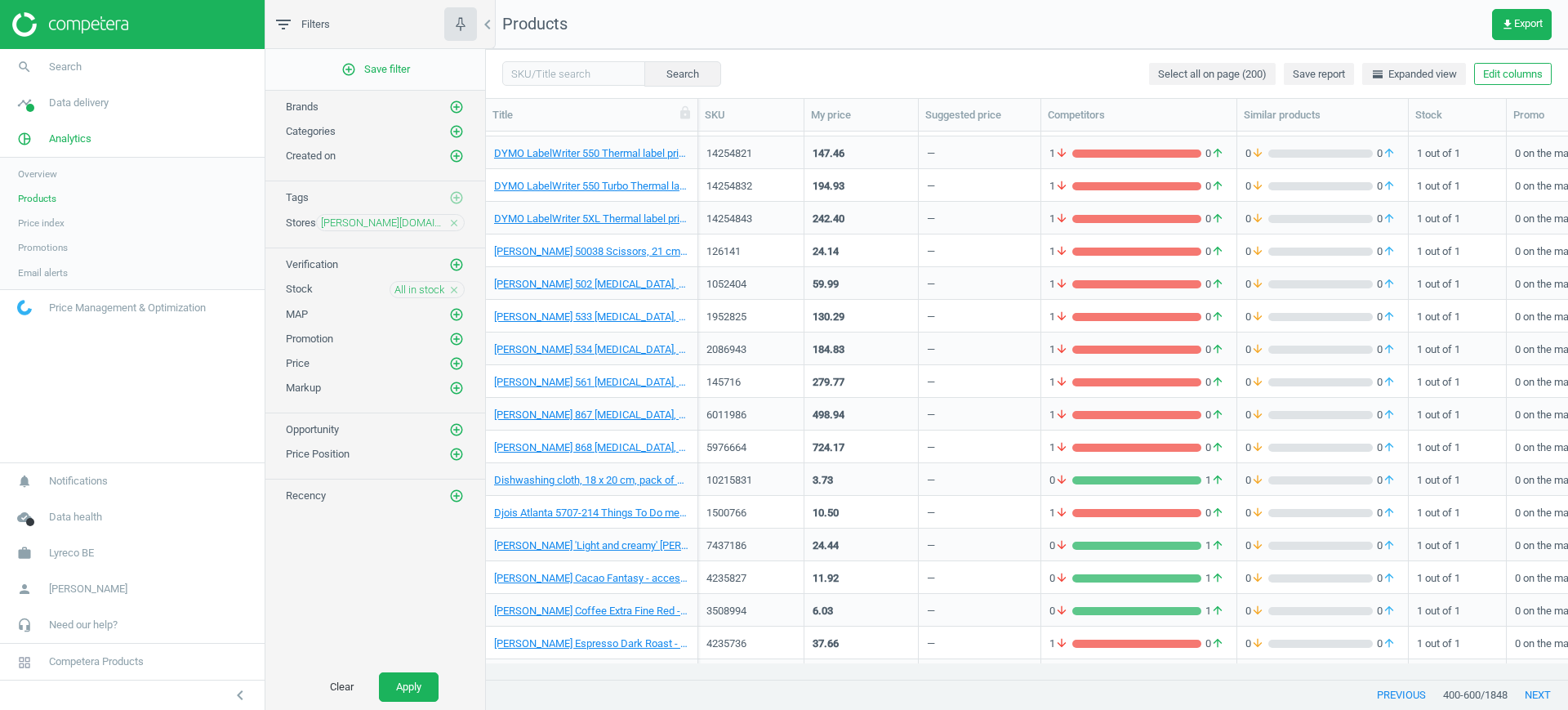
scroll to position [3654, 0]
click at [563, 222] on link "DYMO LabelWriter 5XL Thermal label printer - Temporary promo price of -15%, 030…" at bounding box center [591, 218] width 195 height 15
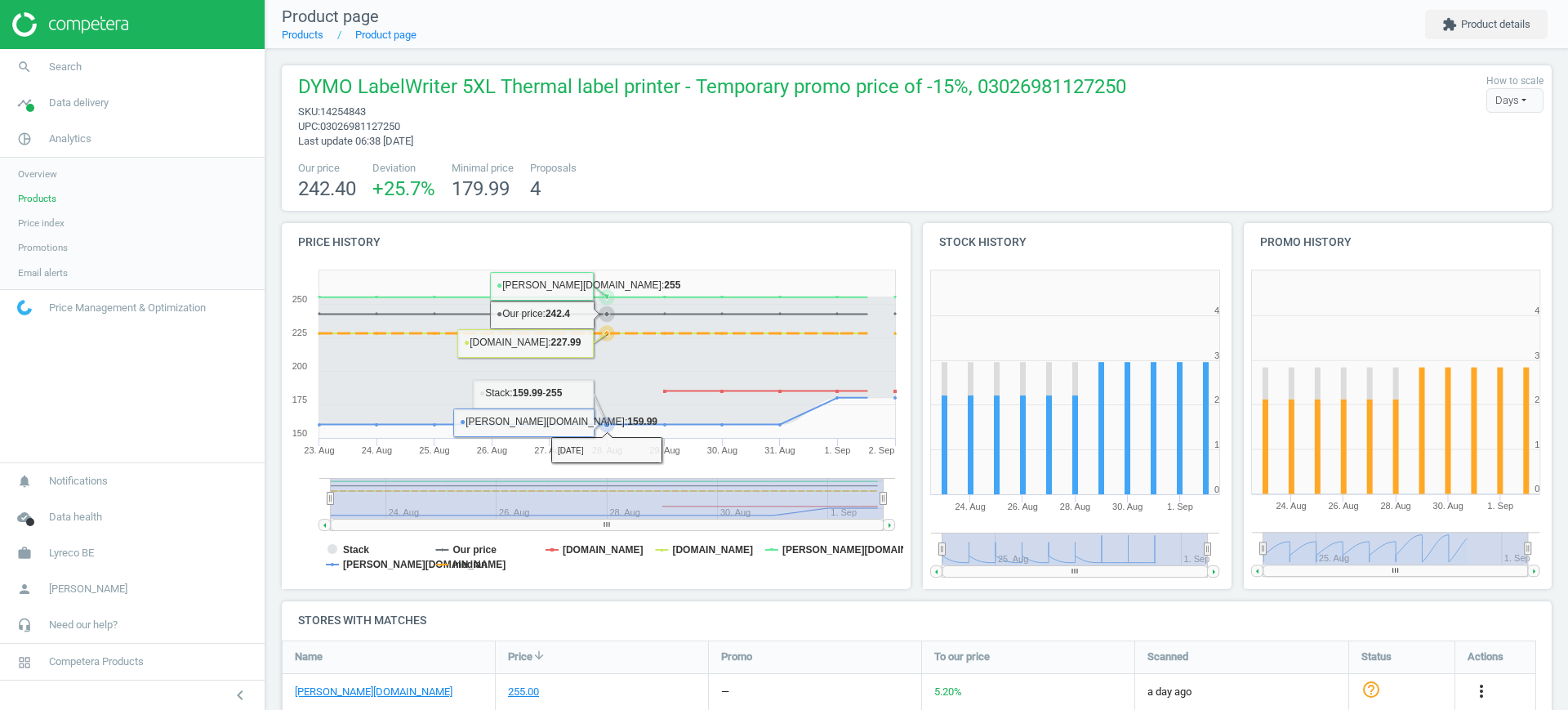
scroll to position [398, 0]
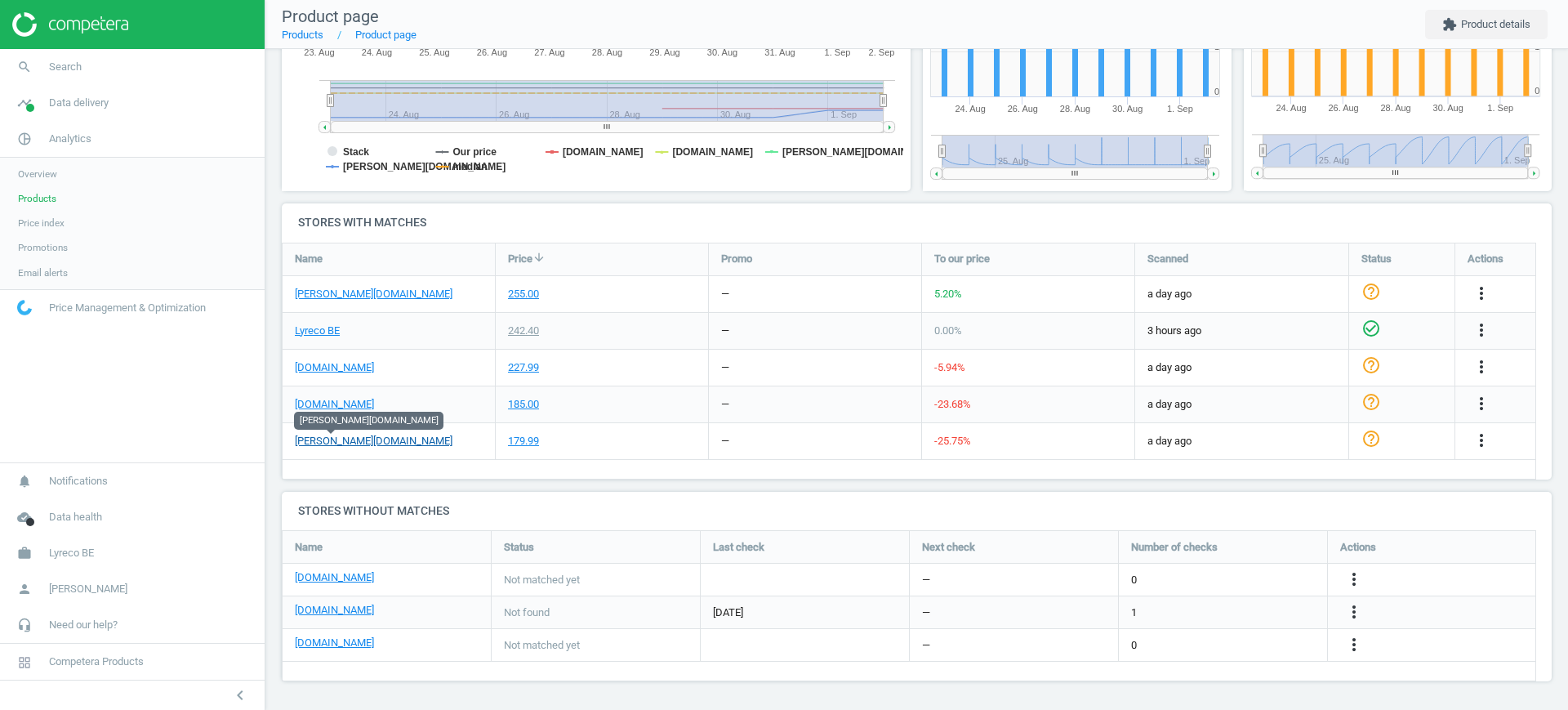
click at [319, 445] on link "otto-office.com" at bounding box center [373, 441] width 157 height 15
